Goal: Information Seeking & Learning: Learn about a topic

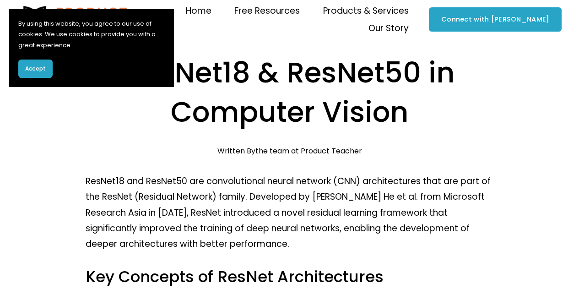
scroll to position [46, 0]
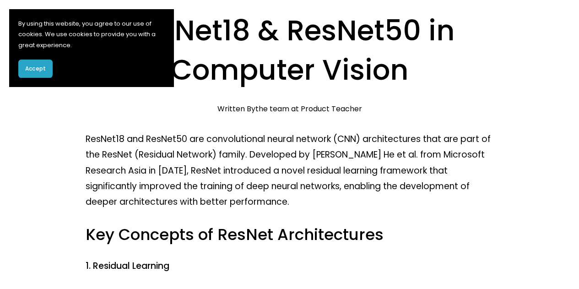
click at [30, 67] on span "Accept" at bounding box center [35, 69] width 21 height 8
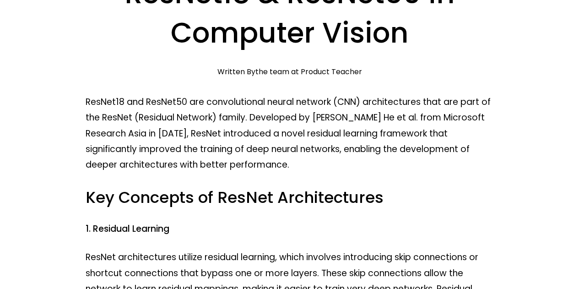
scroll to position [92, 0]
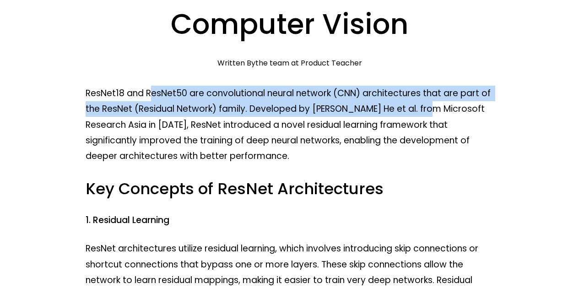
drag, startPoint x: 150, startPoint y: 99, endPoint x: 431, endPoint y: 105, distance: 281.2
click at [431, 104] on p "ResNet18 and ResNet50 are convolutional neural network (CNN) architectures that…" at bounding box center [290, 125] width 409 height 78
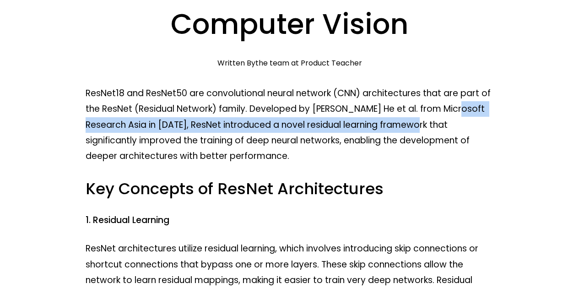
drag, startPoint x: 87, startPoint y: 125, endPoint x: 452, endPoint y: 128, distance: 364.6
click at [452, 128] on p "ResNet18 and ResNet50 are convolutional neural network (CNN) architectures that…" at bounding box center [290, 125] width 409 height 78
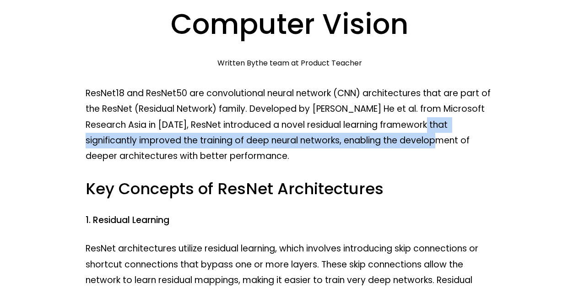
drag, startPoint x: 95, startPoint y: 141, endPoint x: 476, endPoint y: 136, distance: 381.1
click at [476, 136] on p "ResNet18 and ResNet50 are convolutional neural network (CNN) architectures that…" at bounding box center [290, 125] width 409 height 78
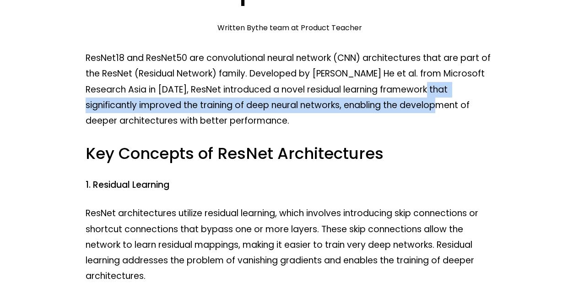
scroll to position [137, 0]
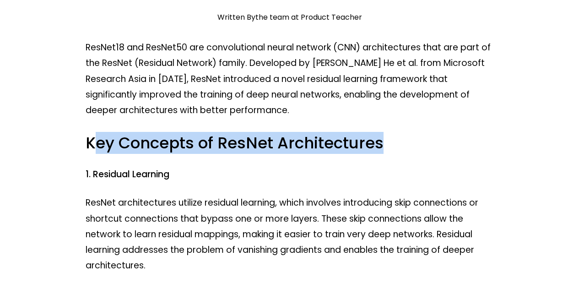
drag, startPoint x: 93, startPoint y: 146, endPoint x: 401, endPoint y: 146, distance: 307.8
click at [401, 146] on h3 "Key Concepts of ResNet Architectures" at bounding box center [290, 143] width 409 height 21
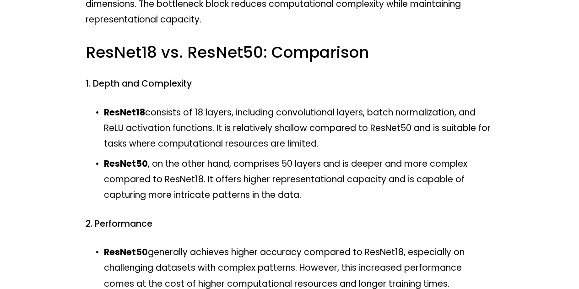
scroll to position [504, 0]
drag, startPoint x: 92, startPoint y: 83, endPoint x: 191, endPoint y: 88, distance: 99.5
click at [191, 88] on h4 "1. Depth and Complexity" at bounding box center [290, 83] width 409 height 12
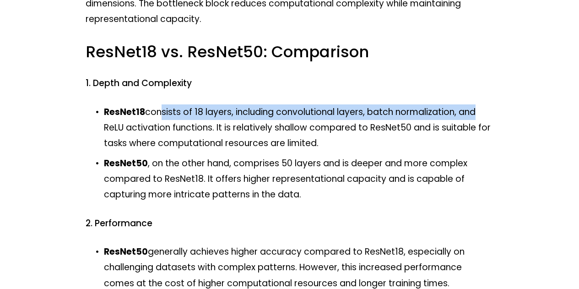
drag, startPoint x: 160, startPoint y: 115, endPoint x: 476, endPoint y: 111, distance: 316.5
click at [476, 111] on p "ResNet18 consists of 18 layers, including convolutional layers, batch normaliza…" at bounding box center [299, 127] width 390 height 47
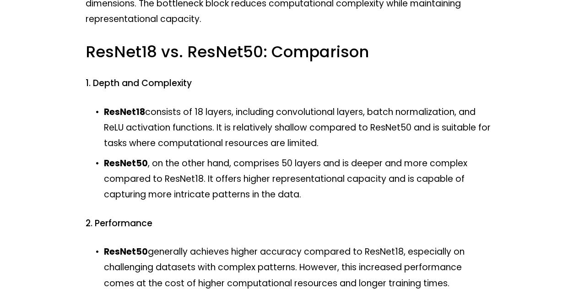
click at [216, 190] on p "ResNet50 , on the other hand, comprises 50 layers and is deeper and more comple…" at bounding box center [299, 179] width 390 height 47
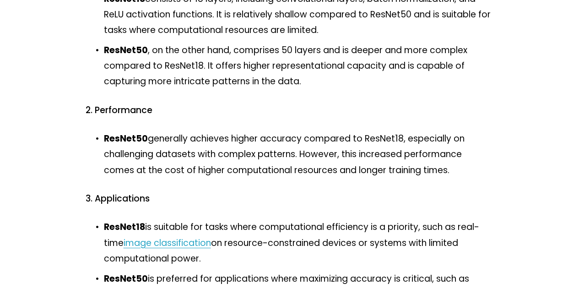
scroll to position [641, 0]
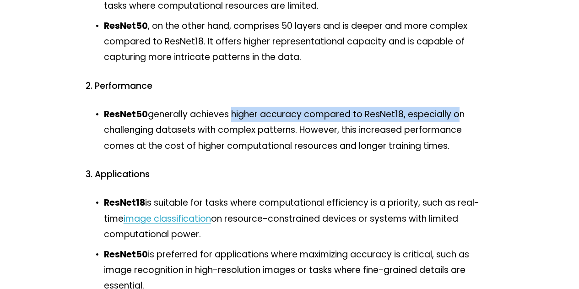
drag, startPoint x: 230, startPoint y: 112, endPoint x: 456, endPoint y: 114, distance: 225.8
click at [456, 114] on p "ResNet50 generally achieves higher accuracy compared to ResNet18, especially on…" at bounding box center [299, 130] width 390 height 47
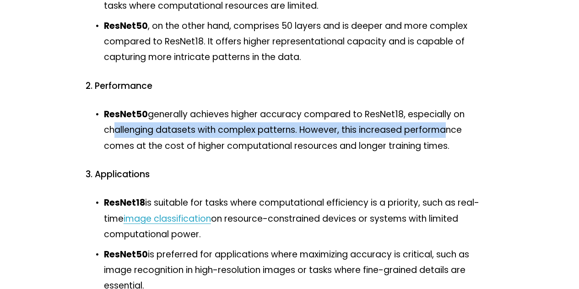
drag, startPoint x: 109, startPoint y: 131, endPoint x: 440, endPoint y: 133, distance: 331.6
click at [440, 133] on p "ResNet50 generally achieves higher accuracy compared to ResNet18, especially on…" at bounding box center [299, 130] width 390 height 47
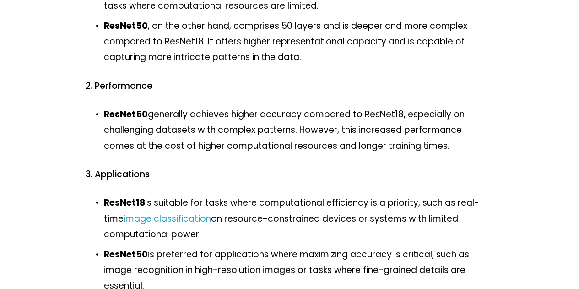
click at [458, 134] on p "ResNet50 generally achieves higher accuracy compared to ResNet18, especially on…" at bounding box center [299, 130] width 390 height 47
click at [459, 134] on p "ResNet50 generally achieves higher accuracy compared to ResNet18, especially on…" at bounding box center [299, 130] width 390 height 47
drag, startPoint x: 102, startPoint y: 153, endPoint x: 458, endPoint y: 148, distance: 355.9
click at [458, 148] on ul "ResNet50 generally achieves higher accuracy compared to ResNet18, especially on…" at bounding box center [290, 130] width 409 height 47
click at [301, 162] on div "ResNet18 and ResNet50 are convolutional neural network (CNN) architectures that…" at bounding box center [290, 160] width 409 height 1249
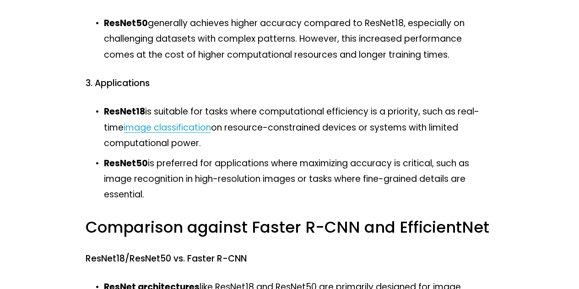
scroll to position [733, 0]
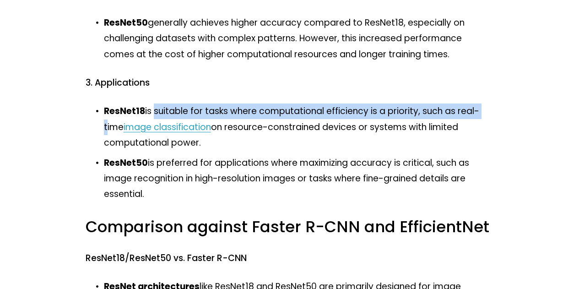
drag, startPoint x: 153, startPoint y: 114, endPoint x: 487, endPoint y: 112, distance: 333.9
click at [487, 112] on p "ResNet18 is suitable for tasks where computational efficiency is a priority, su…" at bounding box center [299, 127] width 390 height 47
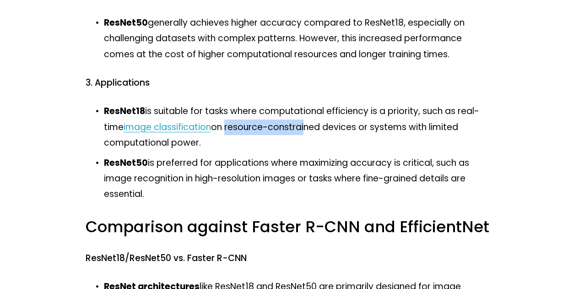
drag, startPoint x: 227, startPoint y: 130, endPoint x: 304, endPoint y: 130, distance: 76.5
click at [304, 130] on p "ResNet18 is suitable for tasks where computational efficiency is a priority, su…" at bounding box center [299, 127] width 390 height 47
click at [320, 129] on p "ResNet18 is suitable for tasks where computational efficiency is a priority, su…" at bounding box center [299, 127] width 390 height 47
click at [348, 129] on p "ResNet18 is suitable for tasks where computational efficiency is a priority, su…" at bounding box center [299, 127] width 390 height 47
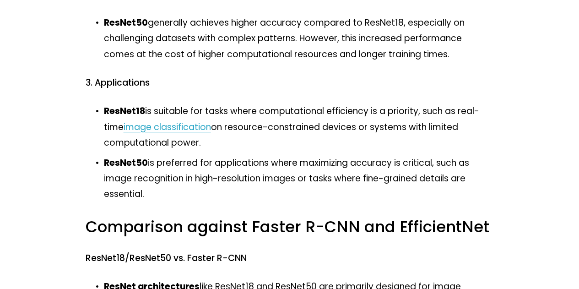
click at [348, 129] on p "ResNet18 is suitable for tasks where computational efficiency is a priority, su…" at bounding box center [299, 127] width 390 height 47
click at [402, 129] on p "ResNet18 is suitable for tasks where computational efficiency is a priority, su…" at bounding box center [299, 127] width 390 height 47
click at [139, 145] on p "ResNet18 is suitable for tasks where computational efficiency is a priority, su…" at bounding box center [299, 127] width 390 height 47
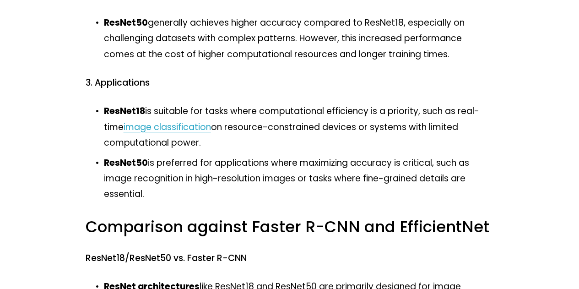
click at [463, 131] on p "ResNet18 is suitable for tasks where computational efficiency is a priority, su…" at bounding box center [299, 127] width 390 height 47
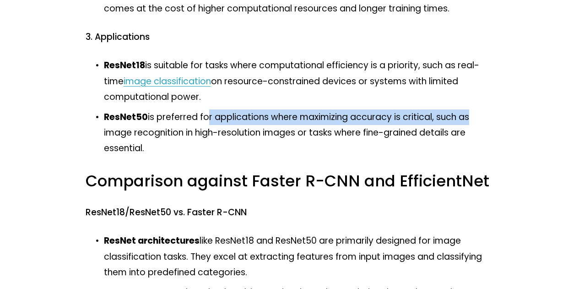
drag, startPoint x: 203, startPoint y: 119, endPoint x: 466, endPoint y: 116, distance: 263.3
click at [466, 116] on p "ResNet50 is preferred for applications where maximizing accuracy is critical, s…" at bounding box center [299, 132] width 390 height 47
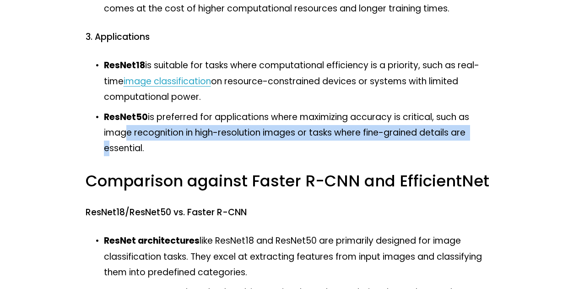
drag, startPoint x: 120, startPoint y: 133, endPoint x: 472, endPoint y: 137, distance: 351.7
click at [472, 137] on p "ResNet50 is preferred for applications where maximizing accuracy is critical, s…" at bounding box center [299, 132] width 390 height 47
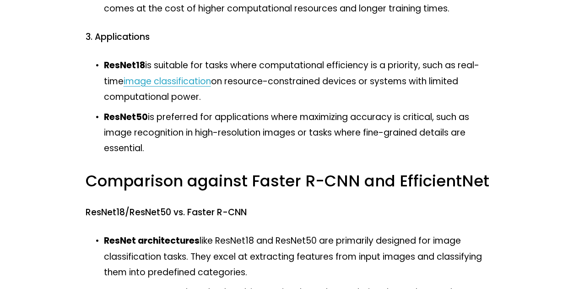
click at [117, 156] on p "ResNet50 is preferred for applications where maximizing accuracy is critical, s…" at bounding box center [299, 132] width 390 height 47
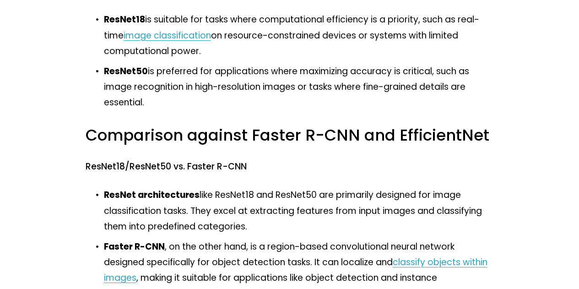
scroll to position [870, 0]
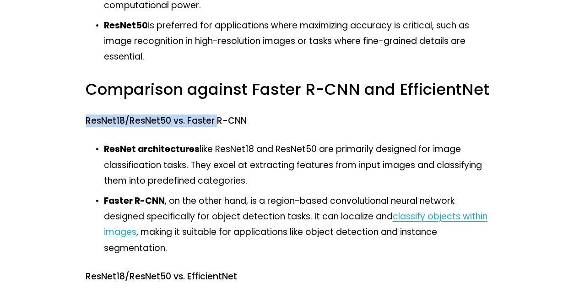
drag, startPoint x: 86, startPoint y: 122, endPoint x: 220, endPoint y: 123, distance: 134.7
click at [219, 123] on h4 "ResNet18/ResNet50 vs. Faster R-CNN" at bounding box center [290, 121] width 409 height 12
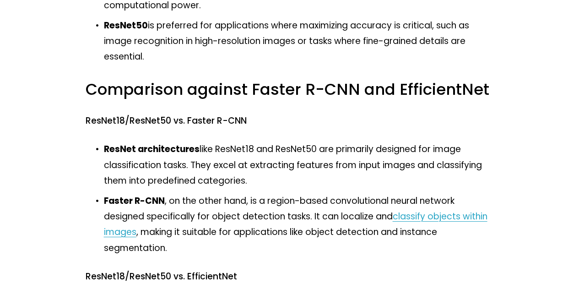
click at [250, 127] on h4 "ResNet18/ResNet50 vs. Faster R-CNN" at bounding box center [290, 121] width 409 height 12
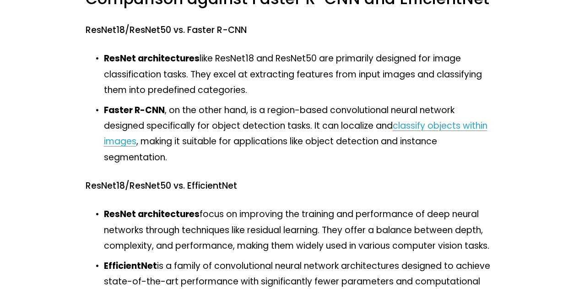
scroll to position [962, 0]
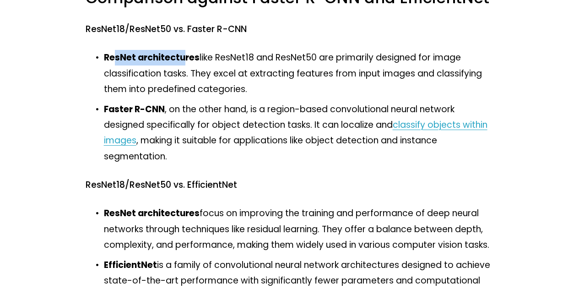
drag, startPoint x: 115, startPoint y: 60, endPoint x: 184, endPoint y: 60, distance: 68.2
click at [184, 60] on strong "ResNet architectures" at bounding box center [152, 57] width 96 height 12
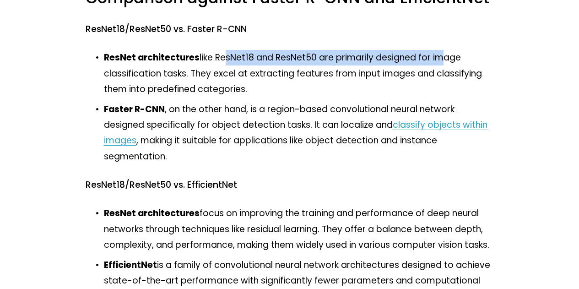
drag, startPoint x: 224, startPoint y: 60, endPoint x: 440, endPoint y: 62, distance: 216.2
click at [440, 62] on p "ResNet architectures like ResNet18 and ResNet50 are primarily designed for imag…" at bounding box center [299, 73] width 390 height 47
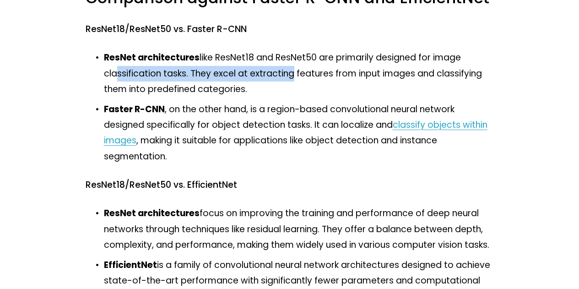
drag, startPoint x: 112, startPoint y: 76, endPoint x: 289, endPoint y: 77, distance: 177.2
click at [289, 77] on p "ResNet architectures like ResNet18 and ResNet50 are primarily designed for imag…" at bounding box center [299, 73] width 390 height 47
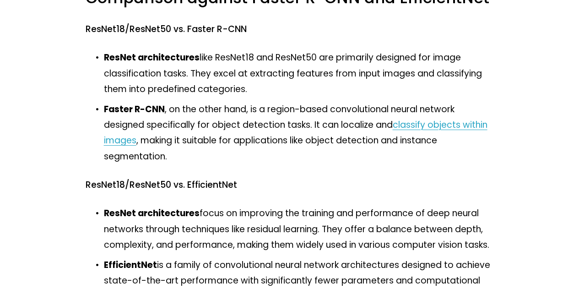
click at [220, 110] on p "Faster R-CNN , on the other hand, is a region-based convolutional neural networ…" at bounding box center [299, 133] width 390 height 63
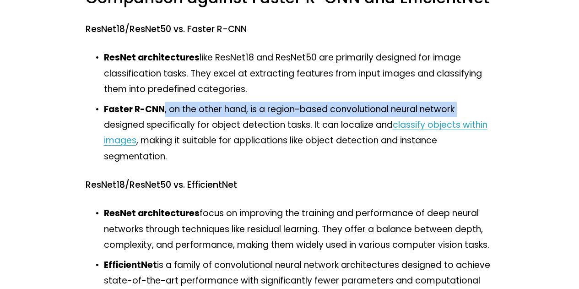
drag, startPoint x: 162, startPoint y: 112, endPoint x: 487, endPoint y: 105, distance: 324.8
click at [487, 105] on p "Faster R-CNN , on the other hand, is a region-based convolutional neural networ…" at bounding box center [299, 133] width 390 height 63
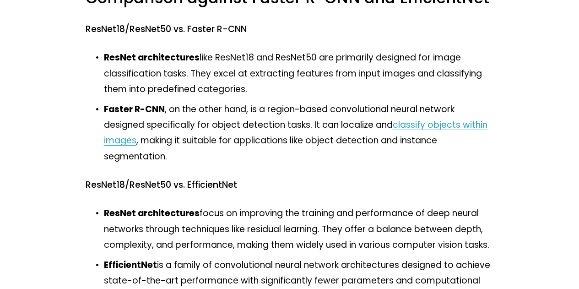
click at [278, 124] on p "Faster R-CNN , on the other hand, is a region-based convolutional neural networ…" at bounding box center [299, 133] width 390 height 63
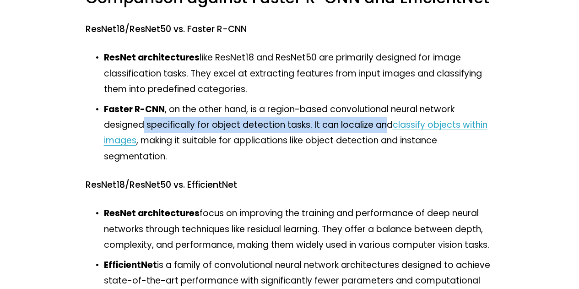
drag, startPoint x: 143, startPoint y: 125, endPoint x: 383, endPoint y: 127, distance: 240.0
click at [383, 127] on p "Faster R-CNN , on the other hand, is a region-based convolutional neural networ…" at bounding box center [299, 133] width 390 height 63
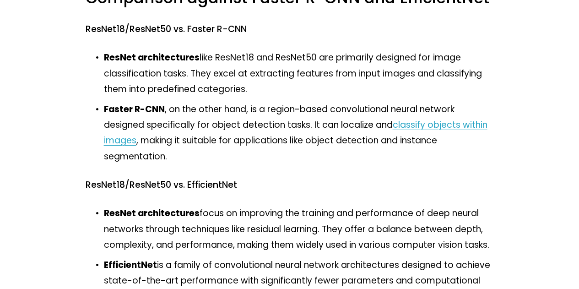
click at [367, 140] on p "Faster R-CNN , on the other hand, is a region-based convolutional neural networ…" at bounding box center [299, 133] width 390 height 63
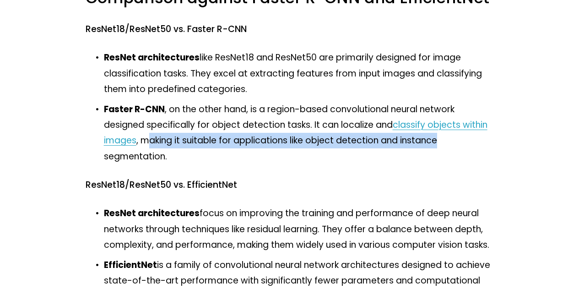
drag, startPoint x: 151, startPoint y: 143, endPoint x: 441, endPoint y: 143, distance: 289.9
click at [441, 143] on p "Faster R-CNN , on the other hand, is a region-based convolutional neural networ…" at bounding box center [299, 133] width 390 height 63
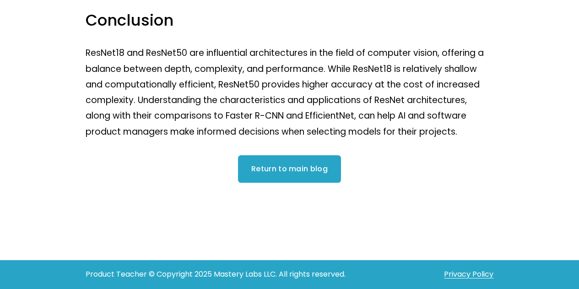
scroll to position [1290, 0]
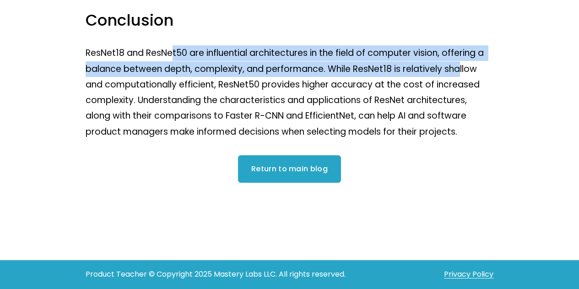
drag, startPoint x: 170, startPoint y: 47, endPoint x: 461, endPoint y: 67, distance: 291.5
click at [461, 67] on p "ResNet18 and ResNet50 are influential architectures in the field of computer vi…" at bounding box center [290, 92] width 409 height 94
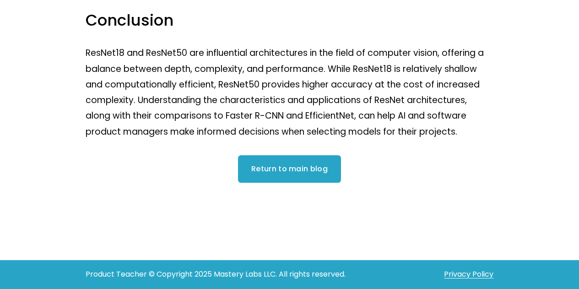
click at [469, 68] on p "ResNet18 and ResNet50 are influential architectures in the field of computer vi…" at bounding box center [290, 92] width 409 height 94
drag, startPoint x: 84, startPoint y: 82, endPoint x: 155, endPoint y: 83, distance: 70.5
click at [191, 84] on p "ResNet18 and ResNet50 are influential architectures in the field of computer vi…" at bounding box center [290, 92] width 409 height 94
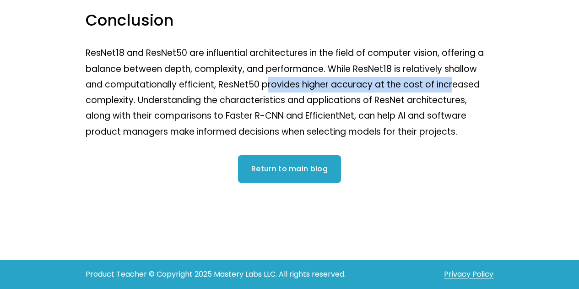
drag, startPoint x: 267, startPoint y: 83, endPoint x: 451, endPoint y: 83, distance: 183.2
click at [451, 83] on p "ResNet18 and ResNet50 are influential architectures in the field of computer vi…" at bounding box center [290, 92] width 409 height 94
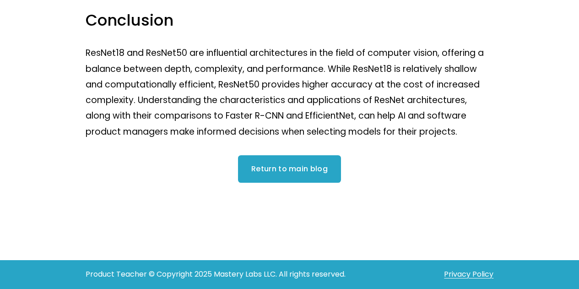
click at [474, 84] on p "ResNet18 and ResNet50 are influential architectures in the field of computer vi…" at bounding box center [290, 92] width 409 height 94
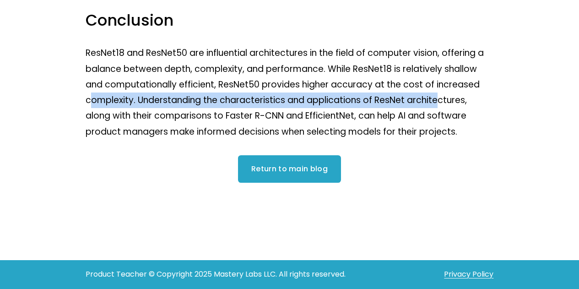
drag, startPoint x: 90, startPoint y: 101, endPoint x: 440, endPoint y: 96, distance: 349.9
click at [440, 96] on p "ResNet18 and ResNet50 are influential architectures in the field of computer vi…" at bounding box center [290, 92] width 409 height 94
